Goal: Task Accomplishment & Management: Manage account settings

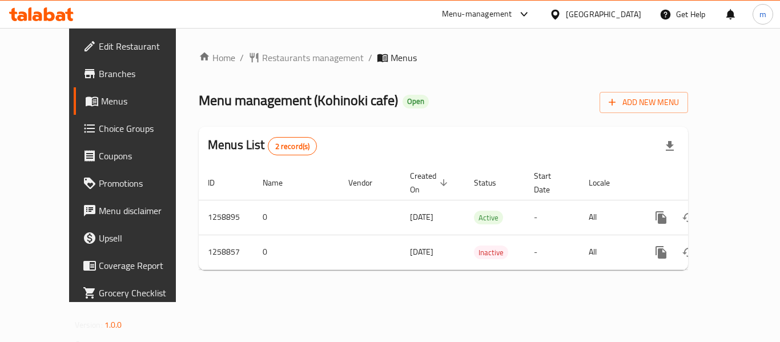
click at [99, 135] on span "Choice Groups" at bounding box center [144, 129] width 91 height 14
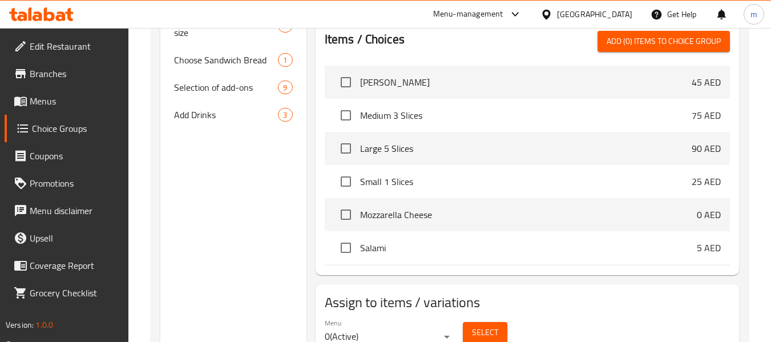
scroll to position [285, 0]
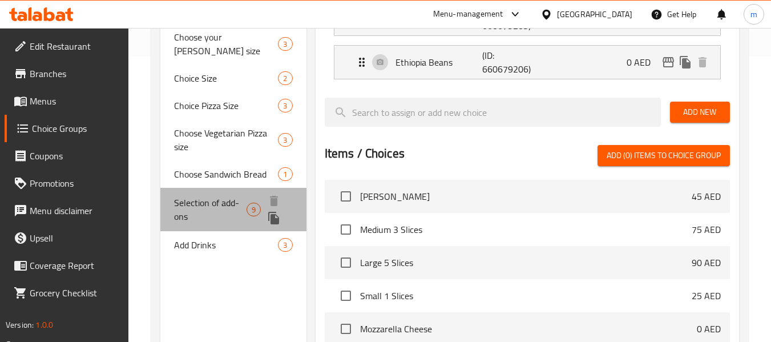
click at [220, 218] on span "Selection of add-ons" at bounding box center [210, 209] width 73 height 27
type input "Selection of add-ons"
type input "اختيار الاضافات"
type input "0"
type input "9"
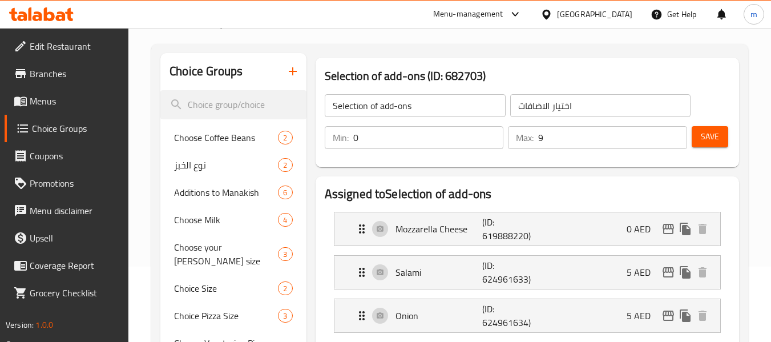
scroll to position [57, 0]
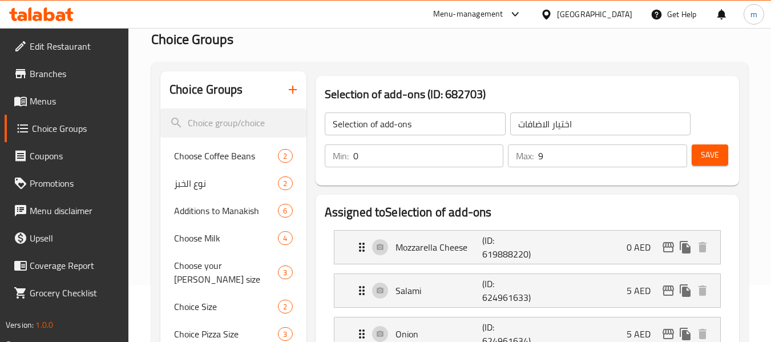
click at [51, 13] on icon at bounding box center [49, 14] width 11 height 14
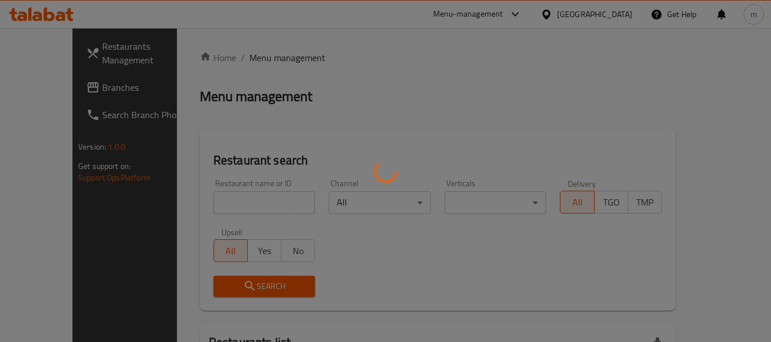
scroll to position [57, 0]
